Goal: Task Accomplishment & Management: Use online tool/utility

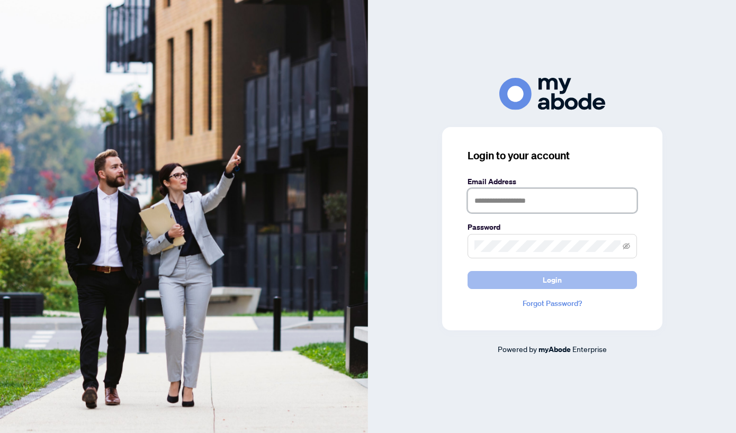
type input "**********"
click at [558, 281] on span "Login" at bounding box center [552, 280] width 19 height 17
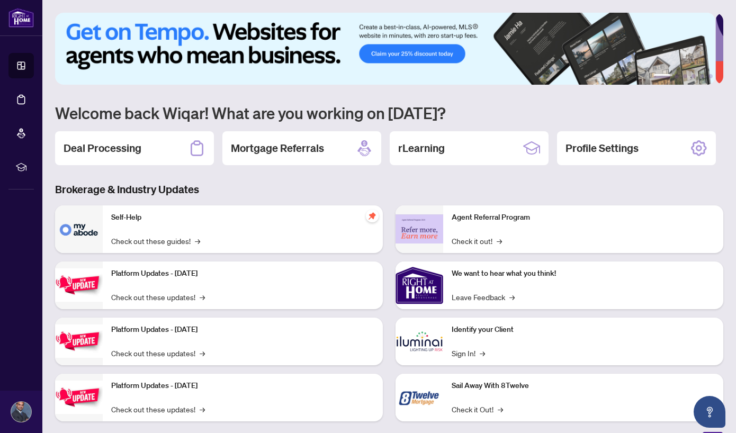
drag, startPoint x: 91, startPoint y: 148, endPoint x: 99, endPoint y: 145, distance: 9.0
click at [92, 147] on h2 "Deal Processing" at bounding box center [103, 148] width 78 height 15
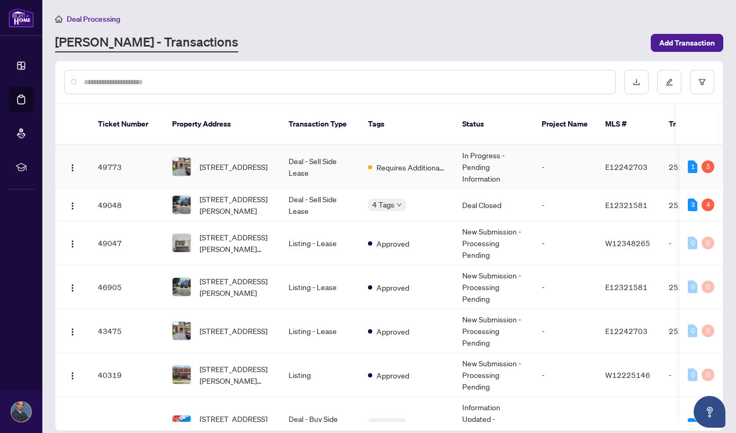
click at [343, 154] on td "Deal - Sell Side Lease" at bounding box center [319, 167] width 79 height 44
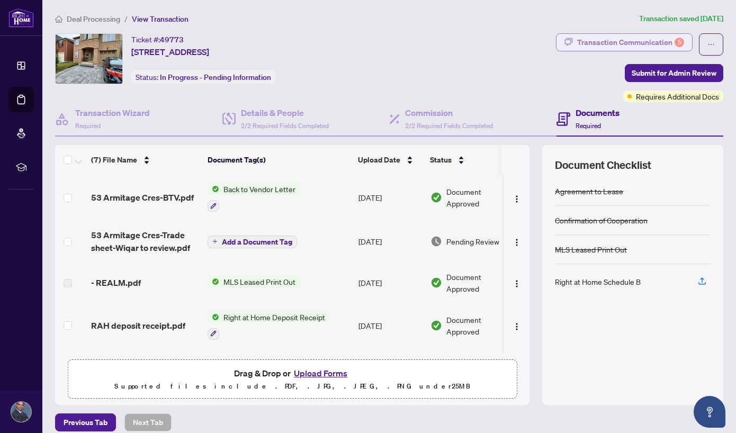
click at [632, 36] on div "Transaction Communication 5" at bounding box center [630, 42] width 107 height 17
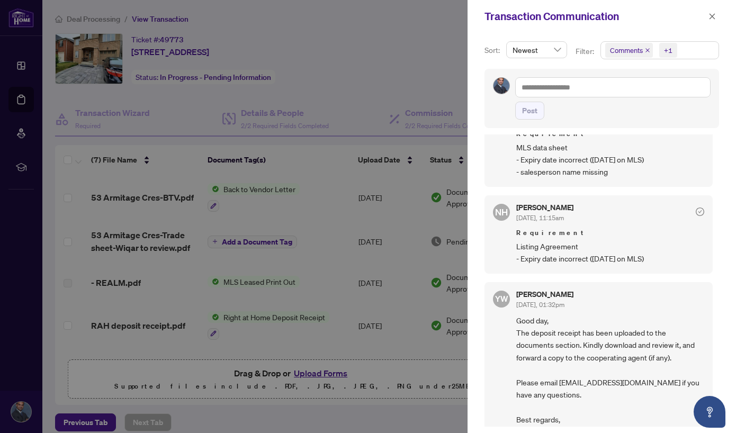
scroll to position [748, 0]
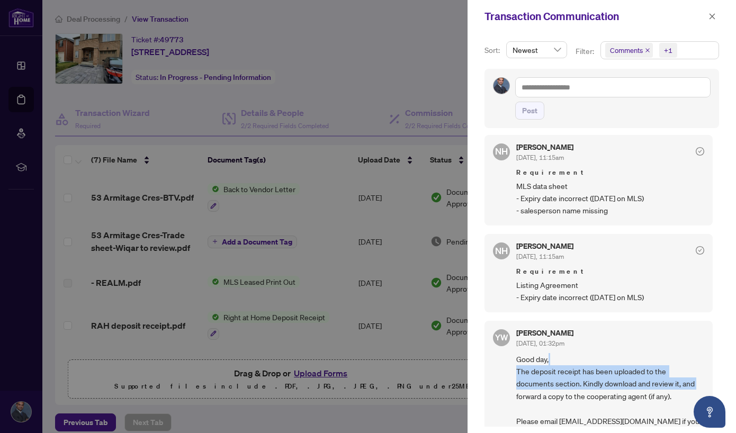
drag, startPoint x: 716, startPoint y: 354, endPoint x: 717, endPoint y: 378, distance: 24.4
click at [717, 378] on div "Sort: Newest Filter: Comments +1 Post Wiqar Shaikh Aug/28/2025, 11:35am Hi Nazi…" at bounding box center [602, 233] width 268 height 400
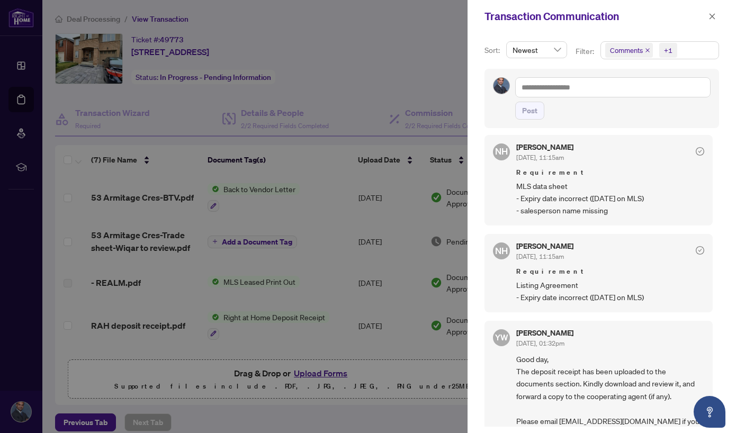
drag, startPoint x: 717, startPoint y: 378, endPoint x: 664, endPoint y: 333, distance: 69.9
click at [664, 333] on div "YuPan Wang Aug/22/2025, 01:32pm" at bounding box center [610, 339] width 188 height 20
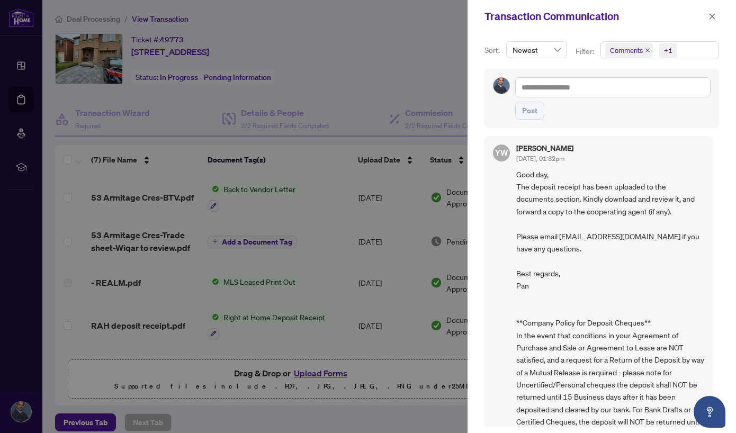
scroll to position [967, 0]
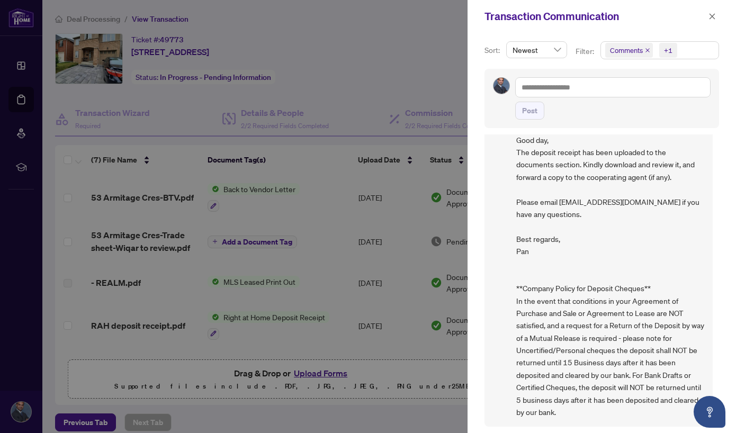
click at [425, 69] on div at bounding box center [368, 216] width 736 height 433
click at [711, 14] on icon "close" at bounding box center [712, 16] width 7 height 7
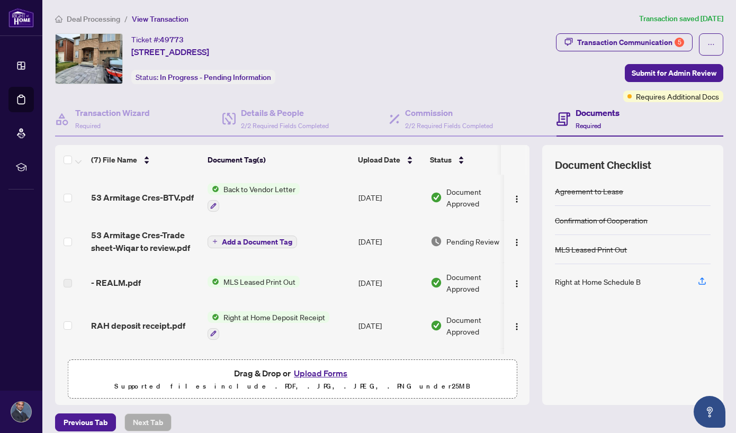
click at [264, 190] on span "Back to Vendor Letter" at bounding box center [259, 189] width 80 height 12
click at [268, 243] on span "Back to Vendor Letter" at bounding box center [247, 242] width 80 height 12
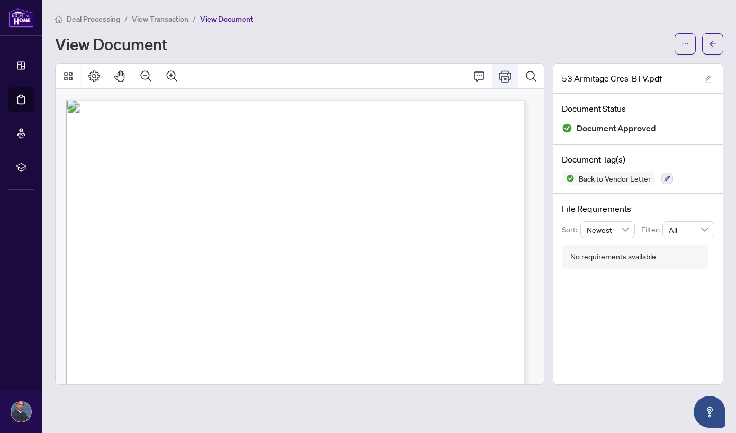
click at [502, 80] on icon "Print" at bounding box center [505, 76] width 13 height 12
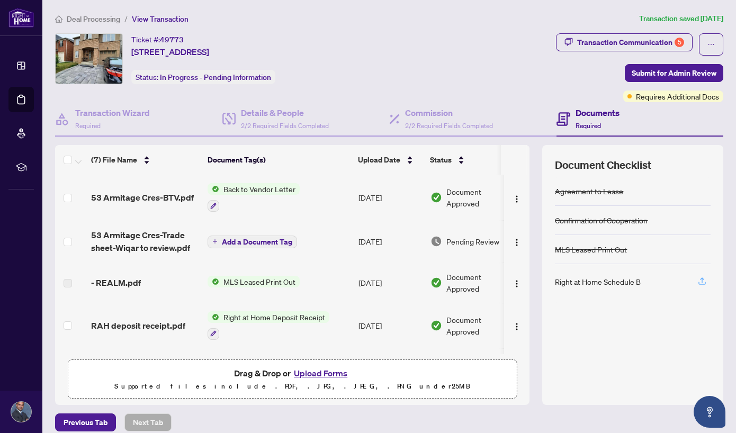
click at [697, 282] on icon "button" at bounding box center [702, 281] width 10 height 10
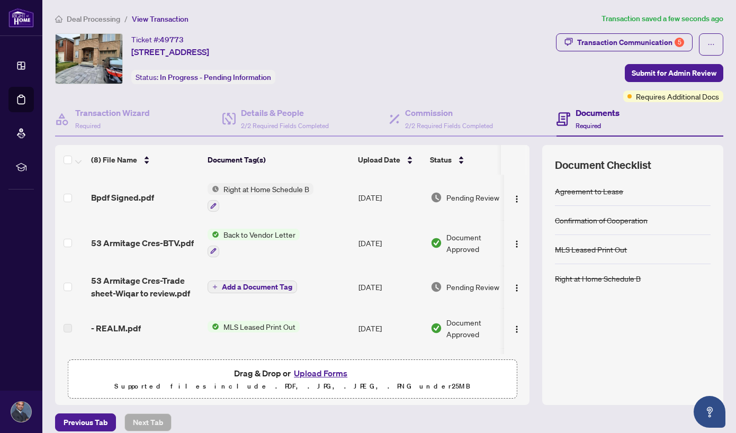
click at [274, 187] on span "Right at Home Schedule B" at bounding box center [266, 189] width 94 height 12
click at [280, 244] on span "Right at Home Schedule B" at bounding box center [261, 242] width 94 height 12
